Goal: Transaction & Acquisition: Download file/media

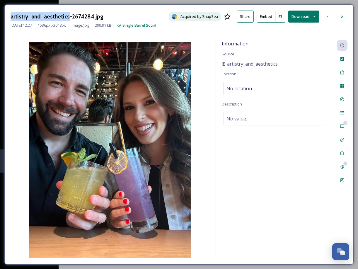
drag, startPoint x: 67, startPoint y: 16, endPoint x: 10, endPoint y: 16, distance: 57.2
click at [11, 15] on h3 "artistry_and_aesthetics-2674284.jpg" at bounding box center [57, 16] width 93 height 9
copy h3 "artistry_and_aesthetics"
click at [343, 14] on icon at bounding box center [342, 16] width 5 height 5
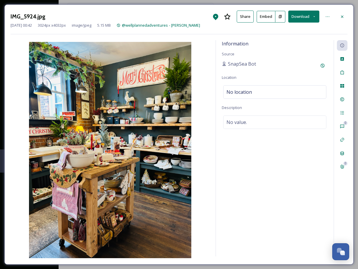
click at [302, 16] on button "Download" at bounding box center [303, 17] width 31 height 12
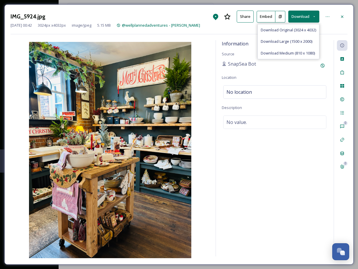
click at [289, 30] on span "Download Original (3024 x 4032)" at bounding box center [288, 30] width 55 height 6
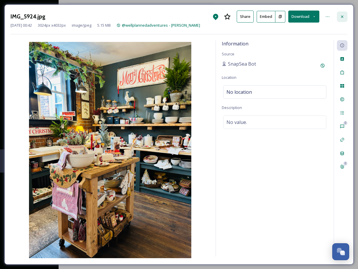
click at [342, 16] on icon at bounding box center [342, 16] width 2 height 2
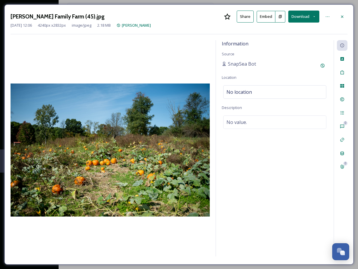
click at [305, 17] on button "Download" at bounding box center [303, 17] width 31 height 12
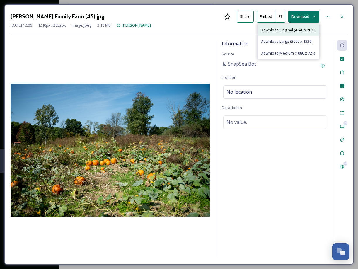
click at [289, 30] on span "Download Original (4240 x 2832)" at bounding box center [288, 30] width 55 height 6
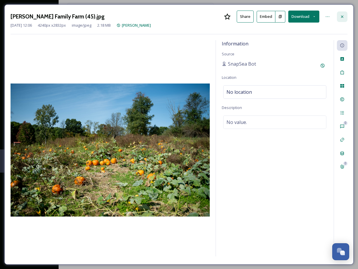
click at [341, 16] on icon at bounding box center [342, 16] width 5 height 5
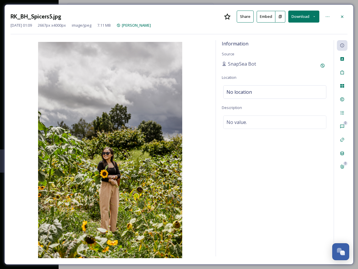
click at [307, 16] on button "Download" at bounding box center [303, 17] width 31 height 12
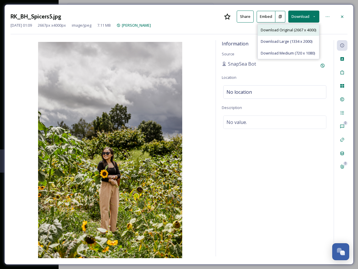
click at [286, 30] on span "Download Original (2667 x 4000)" at bounding box center [288, 30] width 55 height 6
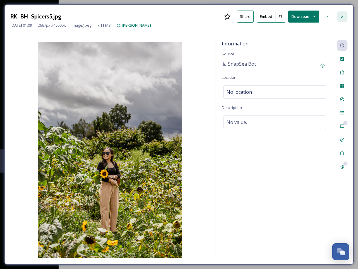
click at [342, 16] on icon at bounding box center [342, 16] width 5 height 5
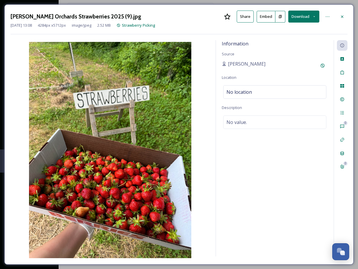
click at [306, 17] on button "Download" at bounding box center [303, 17] width 31 height 12
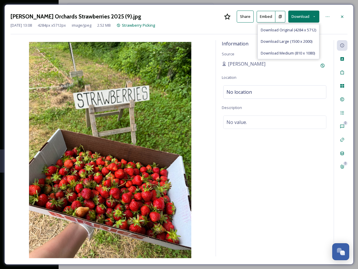
click at [287, 29] on span "Download Original (4284 x 5712)" at bounding box center [288, 30] width 55 height 6
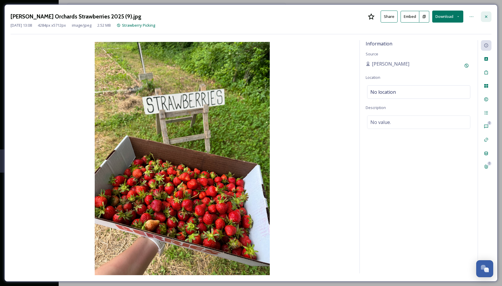
click at [358, 15] on icon at bounding box center [486, 16] width 5 height 5
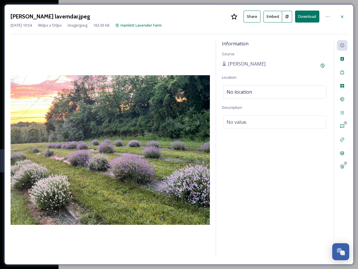
click at [307, 16] on button "Download" at bounding box center [307, 17] width 24 height 12
click at [342, 16] on icon at bounding box center [342, 16] width 5 height 5
